Goal: Task Accomplishment & Management: Understand process/instructions

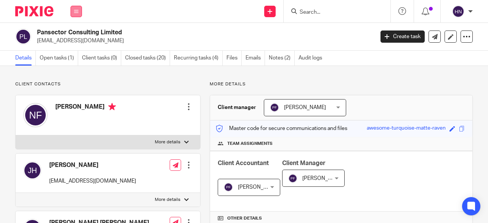
click at [74, 12] on icon at bounding box center [76, 11] width 5 height 5
click at [76, 36] on link "Work" at bounding box center [72, 35] width 12 height 5
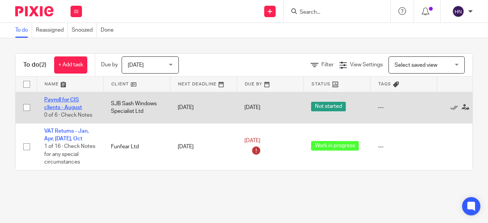
click at [58, 108] on link "Payroll for CIS clients - August" at bounding box center [63, 103] width 38 height 13
